Goal: Task Accomplishment & Management: Manage account settings

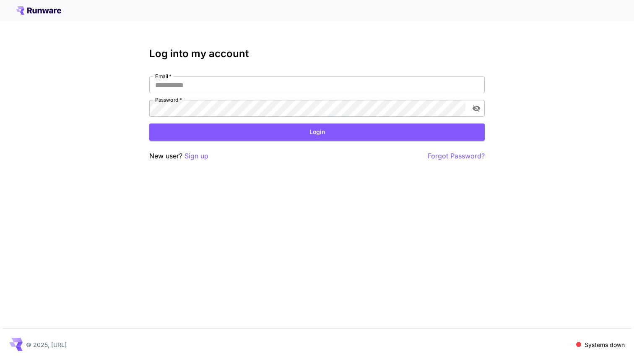
click at [278, 94] on div "Email   * Email   * Password   * Password   *" at bounding box center [317, 96] width 336 height 40
click at [280, 85] on input "Email   *" at bounding box center [317, 84] width 336 height 17
type input "**********"
click button "Login" at bounding box center [317, 131] width 336 height 17
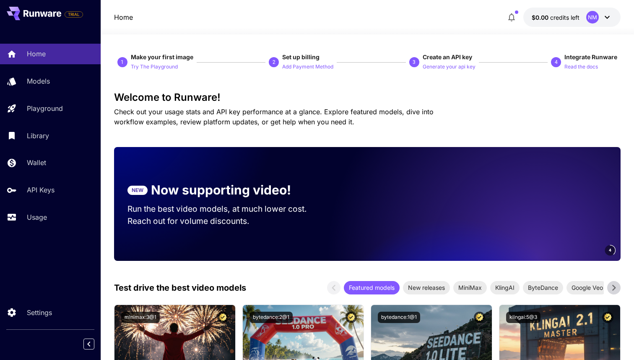
click at [296, 125] on span "Check out your usage stats and API key performance at a glance. Explore feature…" at bounding box center [274, 116] width 320 height 18
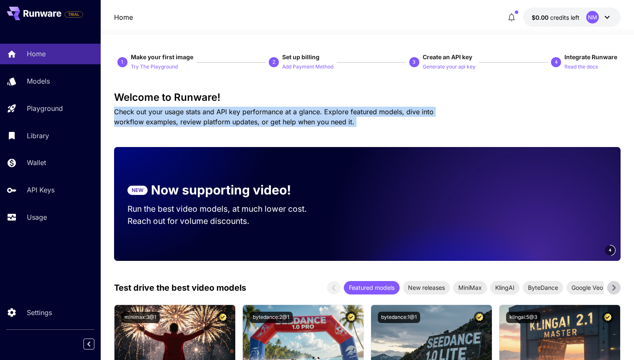
click at [296, 125] on span "Check out your usage stats and API key performance at a glance. Explore feature…" at bounding box center [274, 116] width 320 height 18
click at [293, 119] on span "Check out your usage stats and API key performance at a glance. Explore feature…" at bounding box center [274, 116] width 320 height 18
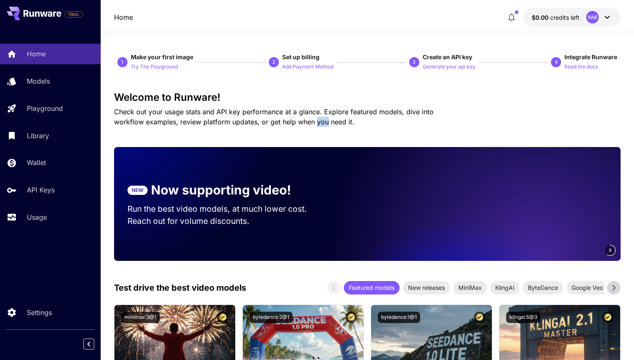
click at [293, 119] on span "Check out your usage stats and API key performance at a glance. Explore feature…" at bounding box center [274, 116] width 320 height 18
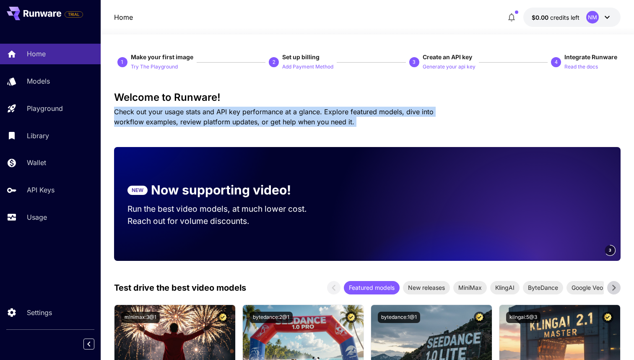
click at [293, 119] on span "Check out your usage stats and API key performance at a glance. Explore feature…" at bounding box center [274, 116] width 320 height 18
